Goal: Task Accomplishment & Management: Manage account settings

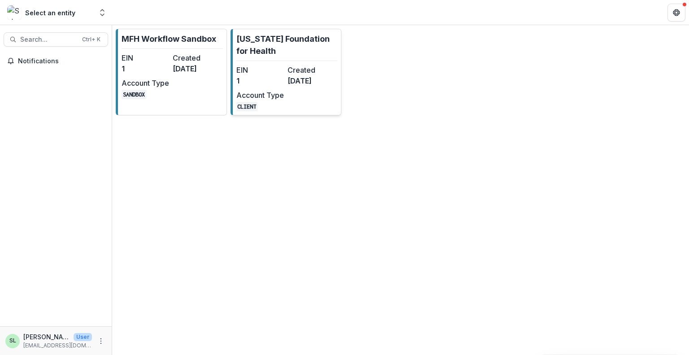
click at [269, 57] on link "[US_STATE] Foundation for Health EIN 1 Created 8[DATE]Account Type CLIENT" at bounding box center [285, 72] width 111 height 87
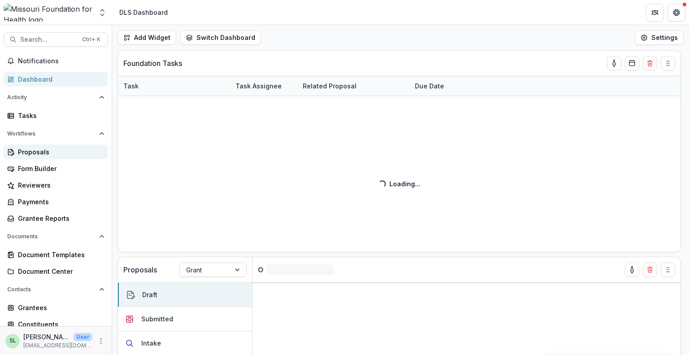
click at [31, 154] on div "Proposals" at bounding box center [59, 151] width 83 height 9
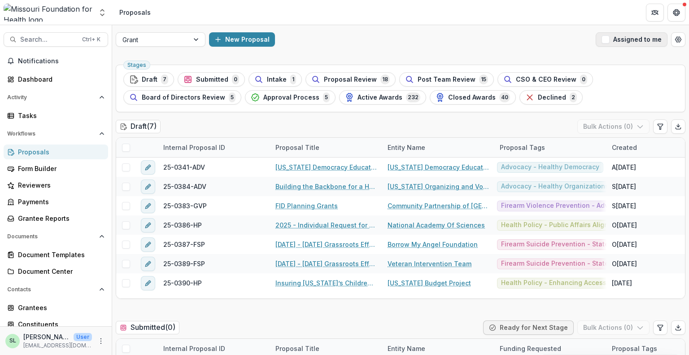
click at [608, 39] on span "button" at bounding box center [605, 39] width 8 height 8
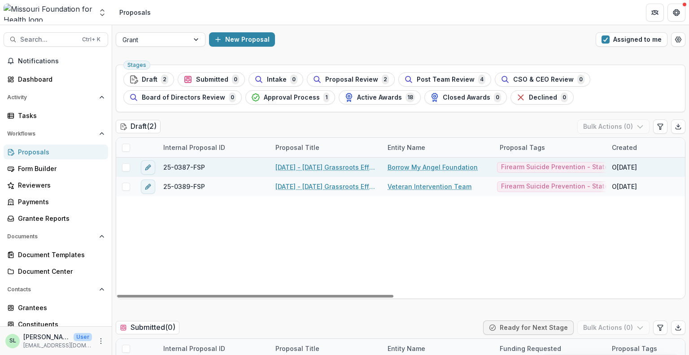
click at [339, 171] on link "[DATE] - [DATE] Grassroots Efforts to Address FID - RFA" at bounding box center [325, 166] width 101 height 9
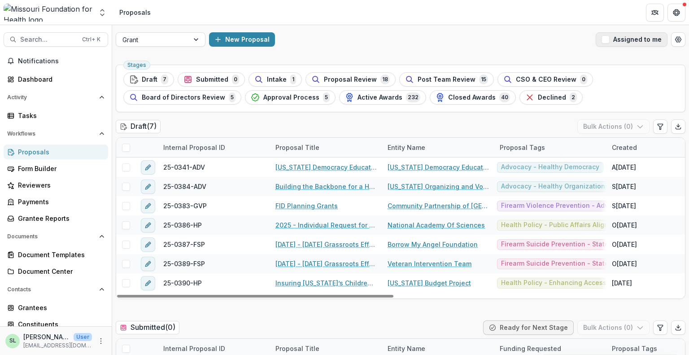
click at [614, 39] on button "Assigned to me" at bounding box center [631, 39] width 72 height 14
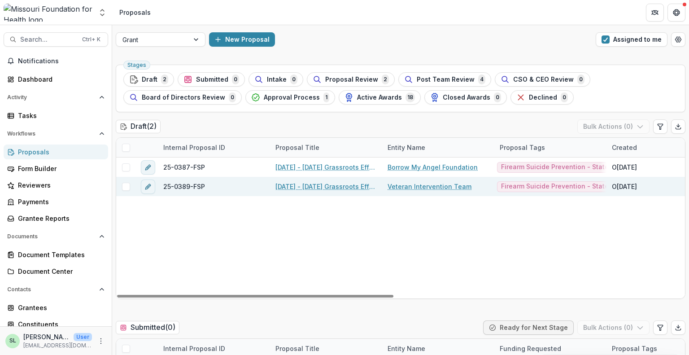
click at [330, 187] on link "[DATE] - [DATE] Grassroots Efforts to Address FID - RFA" at bounding box center [325, 186] width 101 height 9
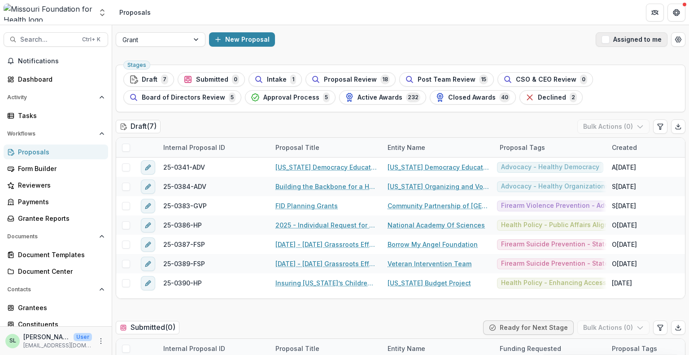
click at [630, 39] on button "Assigned to me" at bounding box center [631, 39] width 72 height 14
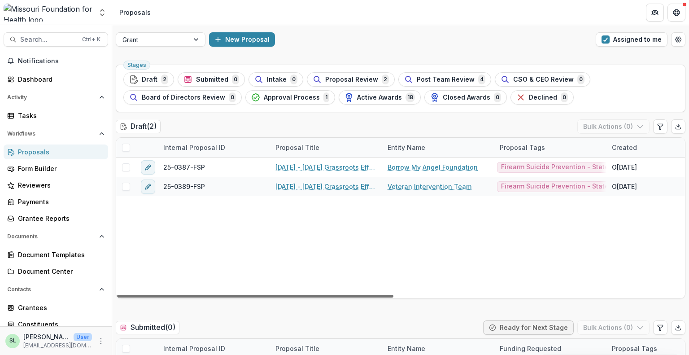
drag, startPoint x: 388, startPoint y: 295, endPoint x: 284, endPoint y: 297, distance: 103.6
click at [284, 297] on div at bounding box center [255, 296] width 276 height 3
click at [158, 30] on div "Grant New Proposal Assigned to me" at bounding box center [400, 39] width 577 height 29
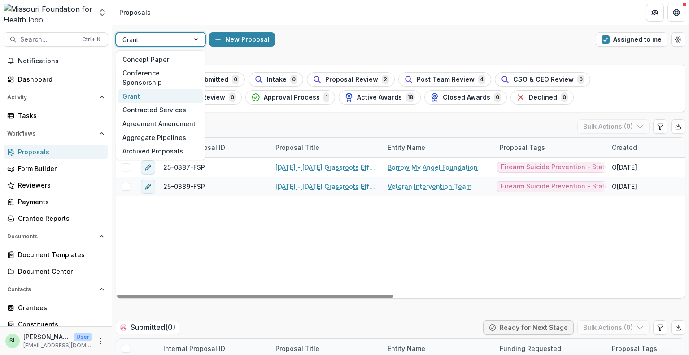
click at [158, 33] on div "Grant" at bounding box center [152, 39] width 73 height 13
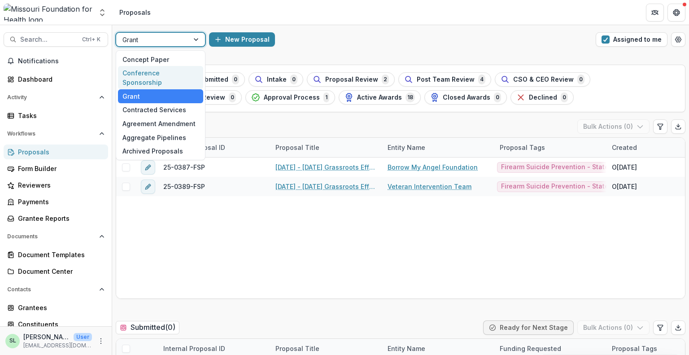
click at [156, 70] on div "Conference Sponsorship" at bounding box center [160, 77] width 85 height 23
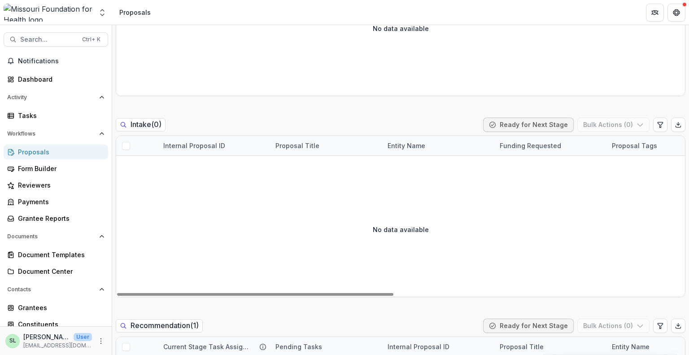
scroll to position [717, 0]
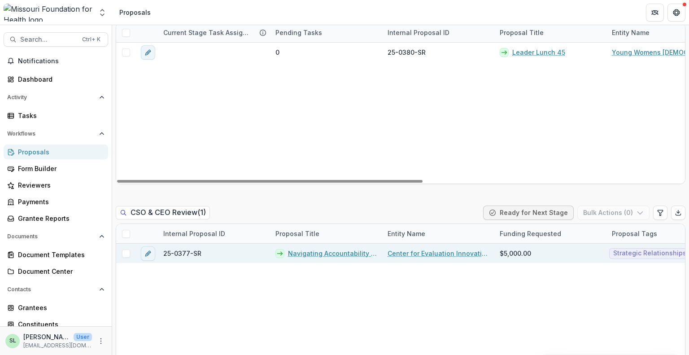
click at [328, 254] on link "Navigating Accountability for Systemic Impact" at bounding box center [332, 252] width 89 height 9
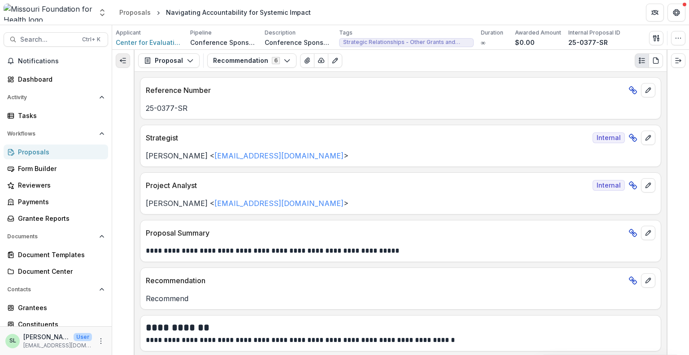
click at [122, 62] on icon "Expand left" at bounding box center [122, 60] width 7 height 7
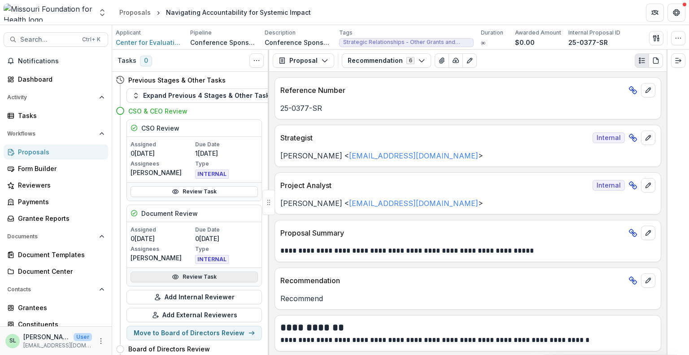
click at [194, 275] on link "Review Task" at bounding box center [193, 276] width 127 height 11
